Goal: Connect with others

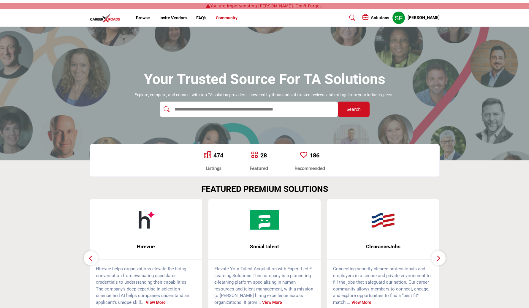
click at [225, 19] on link "Community" at bounding box center [227, 17] width 22 height 5
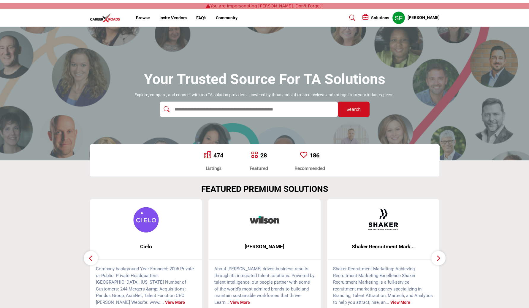
click at [149, 222] on img at bounding box center [146, 220] width 30 height 30
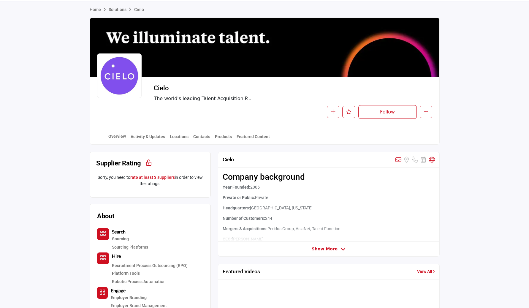
scroll to position [36, 0]
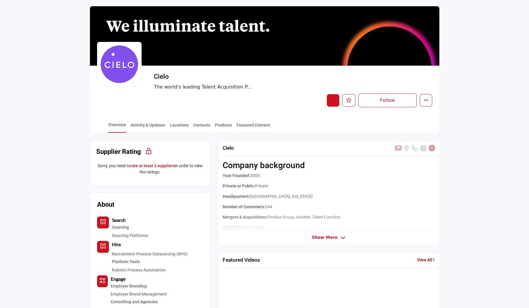
click at [331, 106] on button "button" at bounding box center [333, 100] width 12 height 12
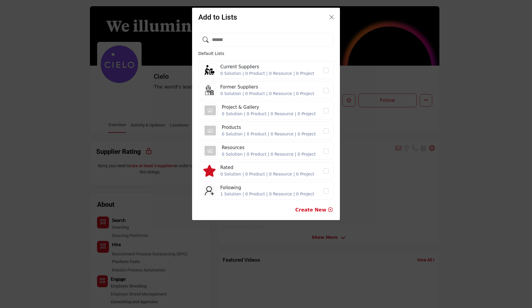
click at [302, 250] on div "Add to Lists Default Lists Current Suppliers 0 Solution | 0 Product | 0 Resourc…" at bounding box center [266, 154] width 532 height 308
click at [331, 15] on button "Close" at bounding box center [331, 17] width 8 height 8
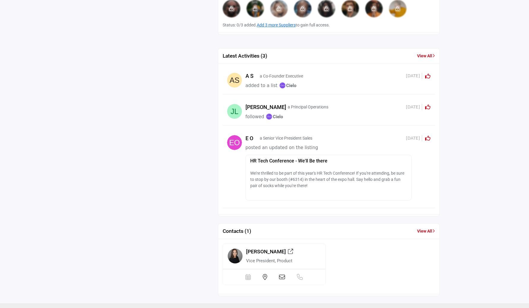
scroll to position [779, 0]
